Goal: Task Accomplishment & Management: Complete application form

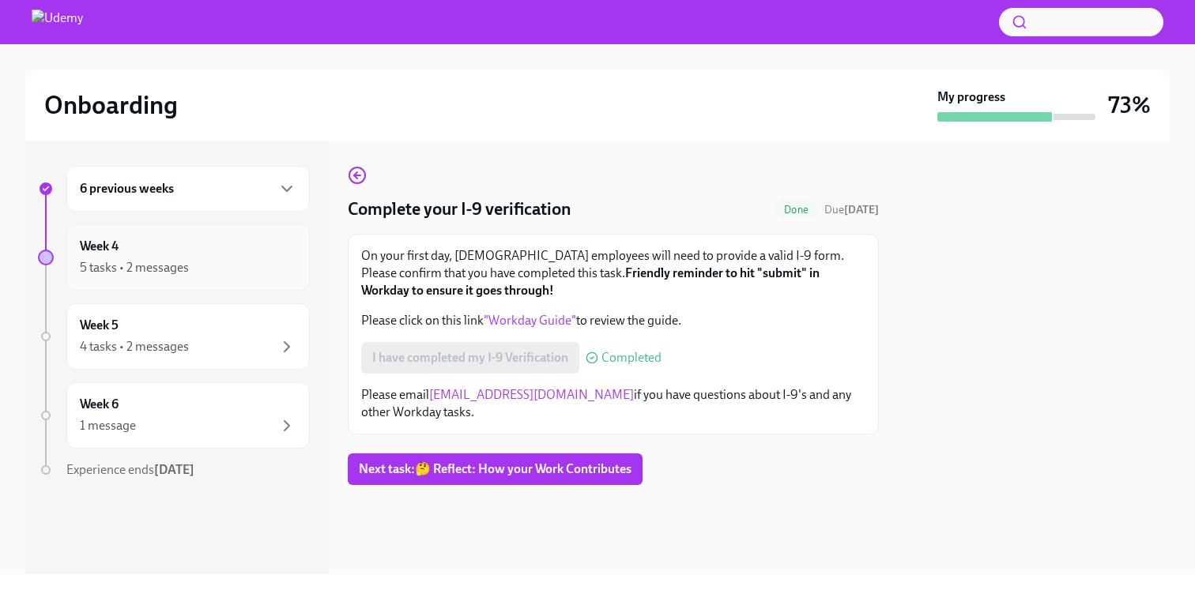
click at [203, 255] on div "Week 4 5 tasks • 2 messages" at bounding box center [188, 258] width 217 height 40
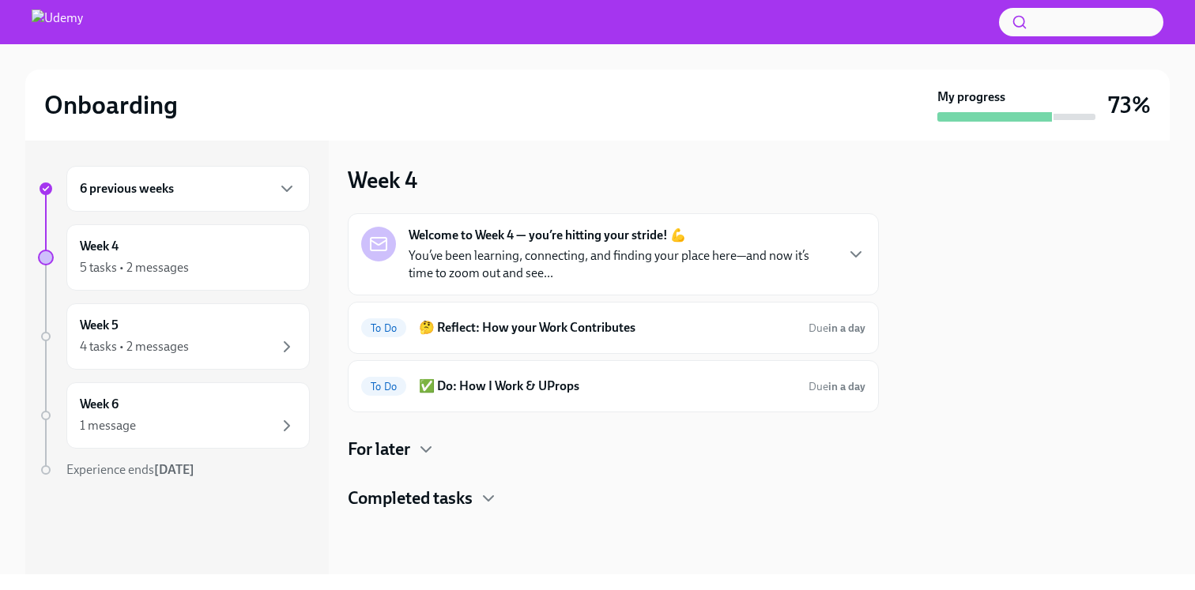
click at [239, 196] on div "6 previous weeks" at bounding box center [188, 188] width 217 height 19
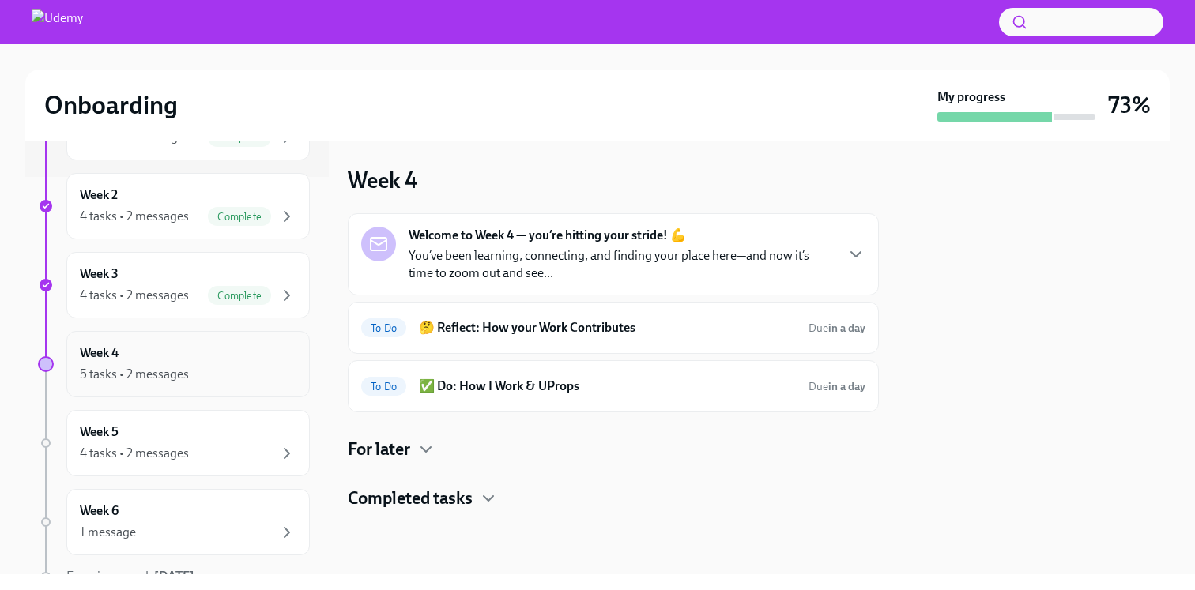
scroll to position [415, 0]
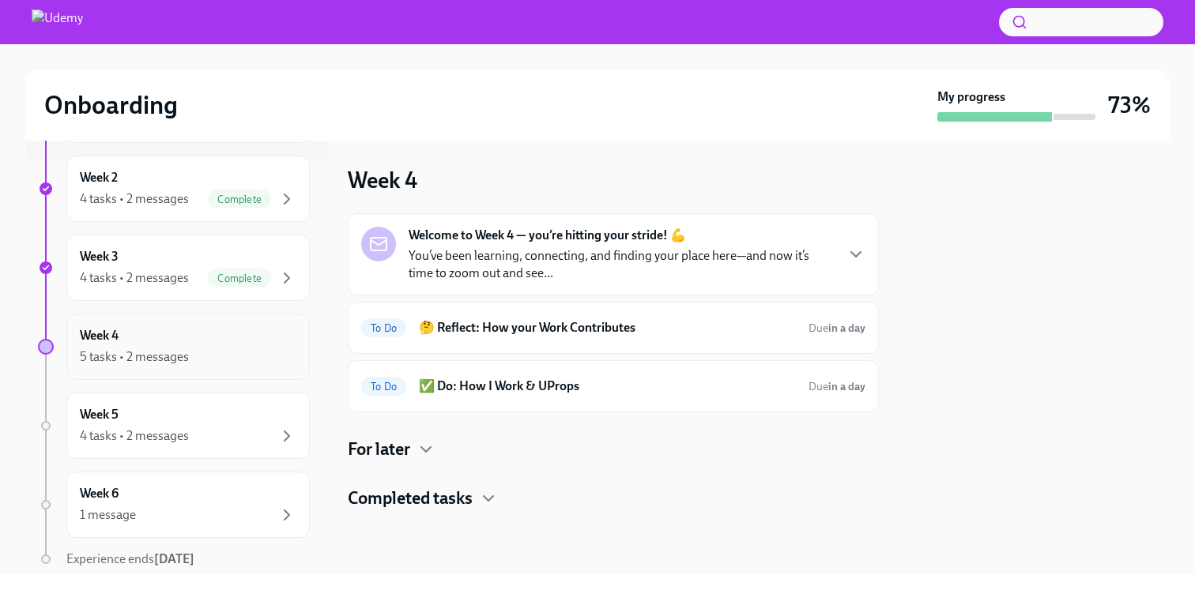
click at [218, 350] on div "5 tasks • 2 messages" at bounding box center [188, 357] width 217 height 19
click at [561, 250] on p "You’ve been learning, connecting, and finding your place here—and now it’s time…" at bounding box center [621, 264] width 425 height 35
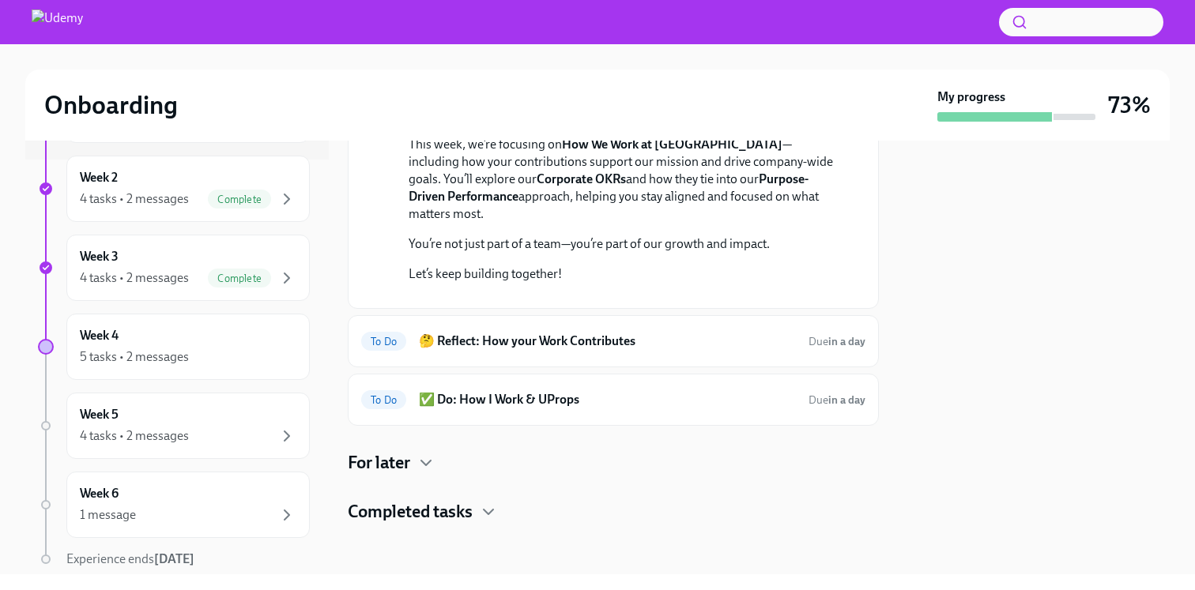
scroll to position [405, 0]
click at [555, 349] on h6 "🤔 Reflect: How your Work Contributes" at bounding box center [607, 341] width 377 height 17
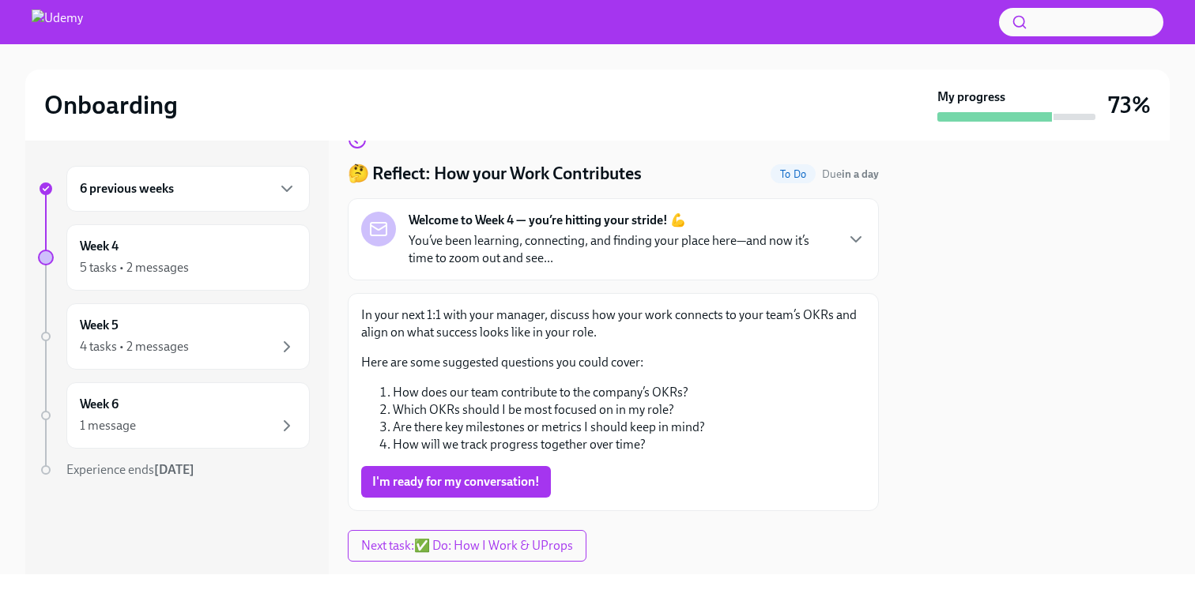
scroll to position [74, 0]
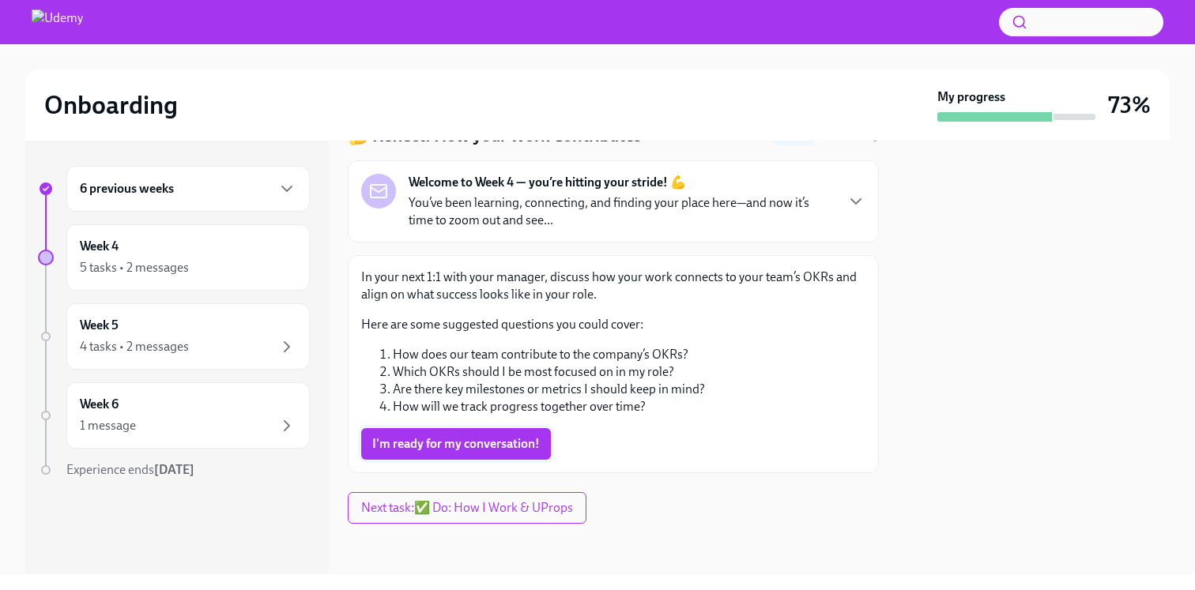
click at [495, 441] on span "I'm ready for my conversation!" at bounding box center [456, 444] width 168 height 16
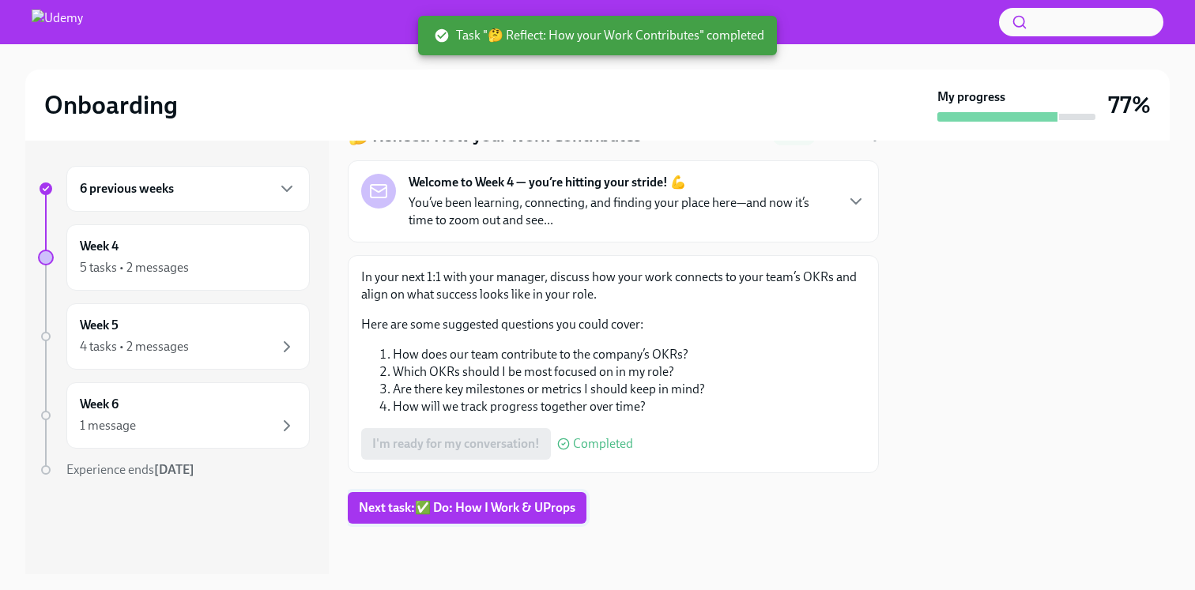
click at [509, 505] on span "Next task : ✅ Do: How I Work & UProps" at bounding box center [467, 508] width 217 height 16
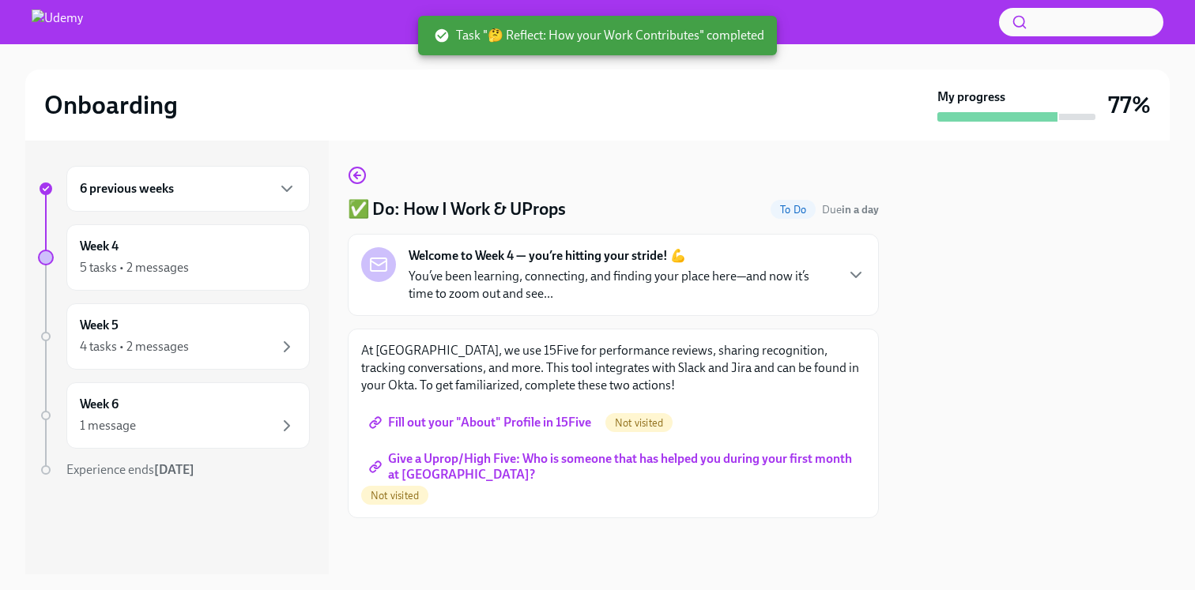
click at [522, 423] on span "Fill out your "About" Profile in 15Five" at bounding box center [481, 423] width 219 height 16
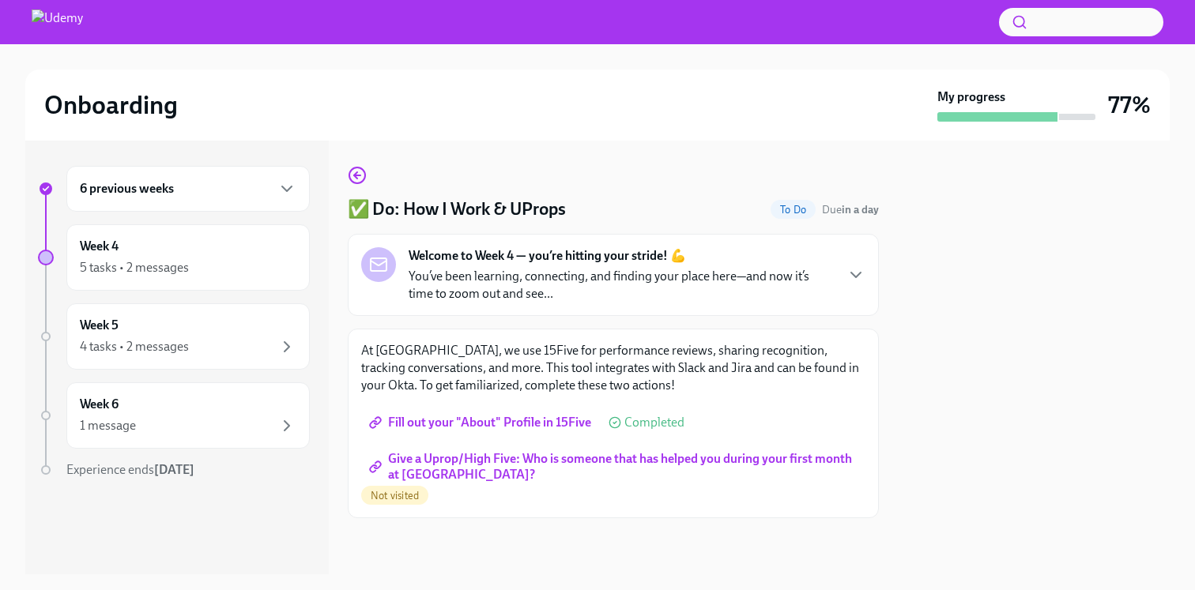
click at [526, 461] on span "Give a Uprop/High Five: Who is someone that has helped you during your first mo…" at bounding box center [613, 467] width 482 height 16
